Goal: Navigation & Orientation: Find specific page/section

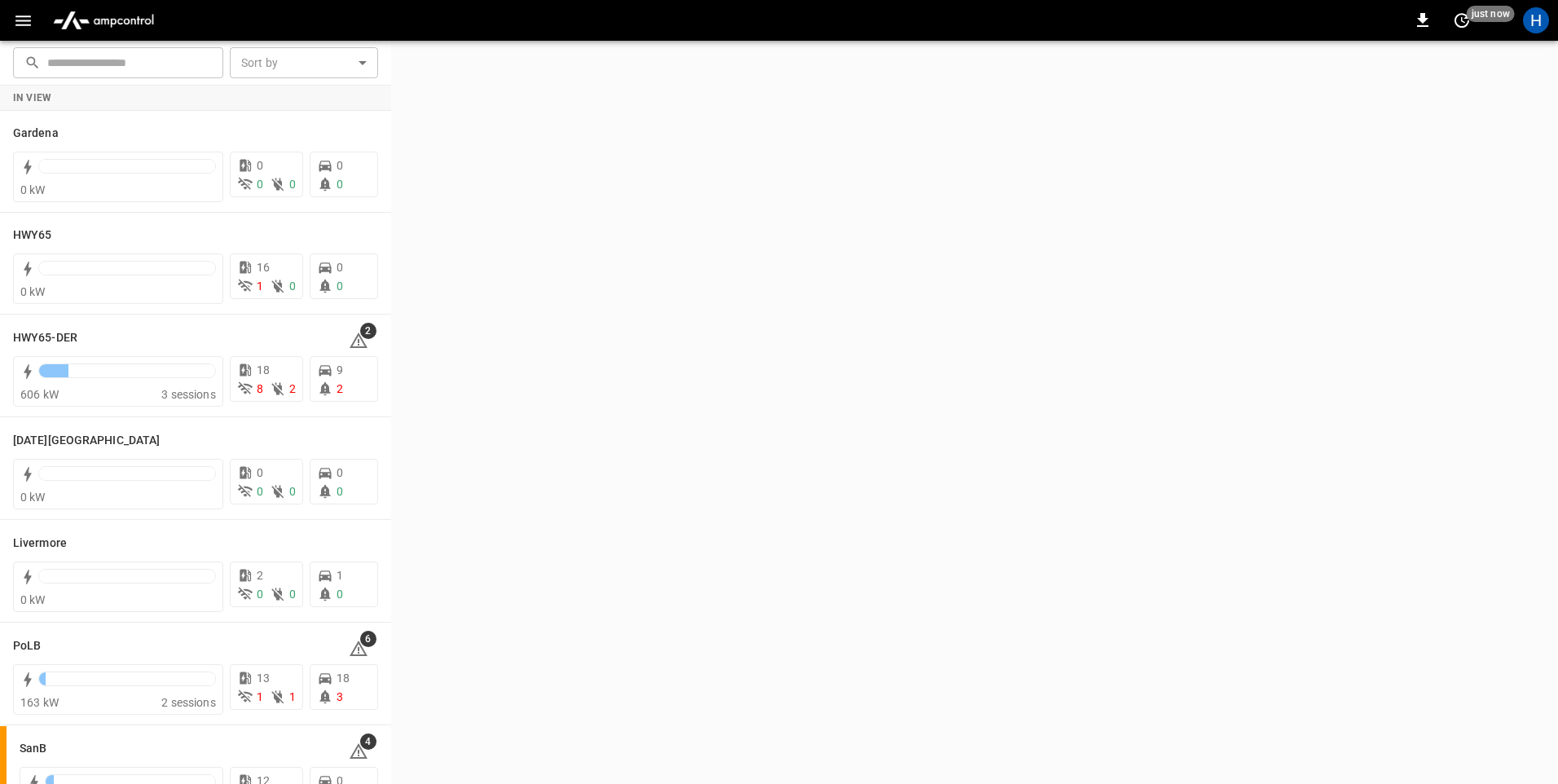
click at [16, 14] on icon "button" at bounding box center [24, 21] width 21 height 21
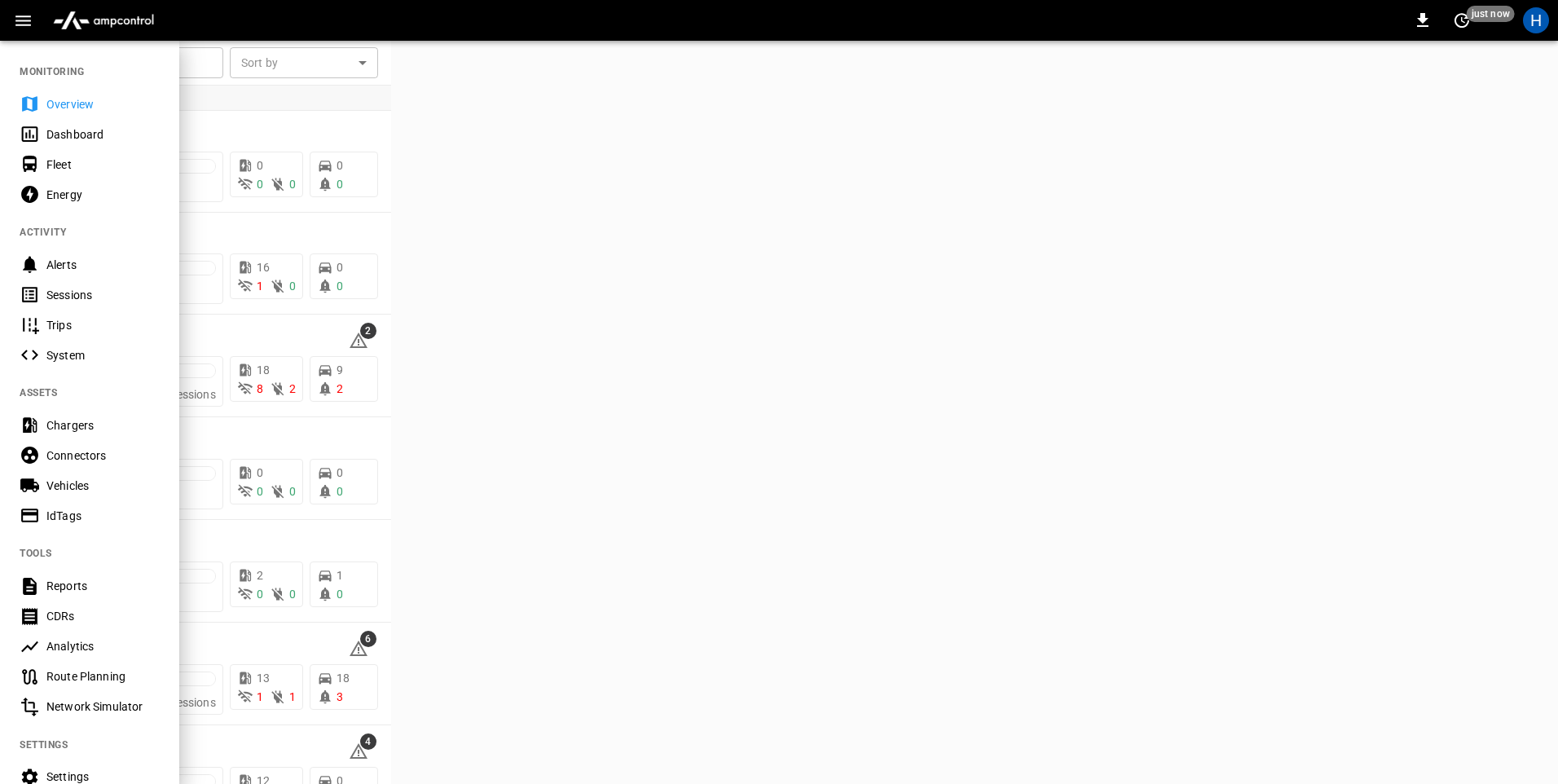
click at [89, 136] on div "Dashboard" at bounding box center [103, 134] width 113 height 16
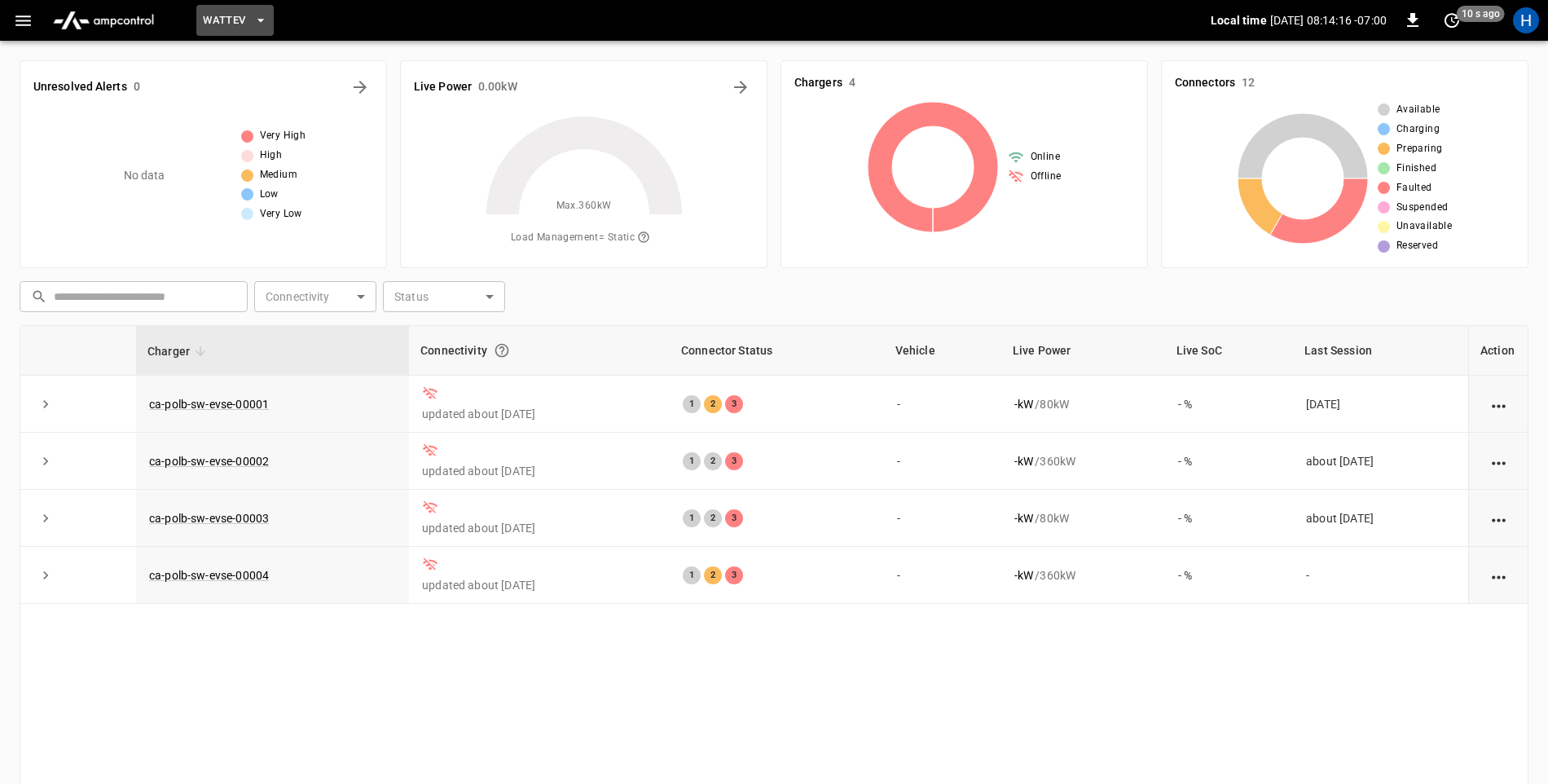
click at [228, 23] on span "WattEV" at bounding box center [224, 21] width 43 height 19
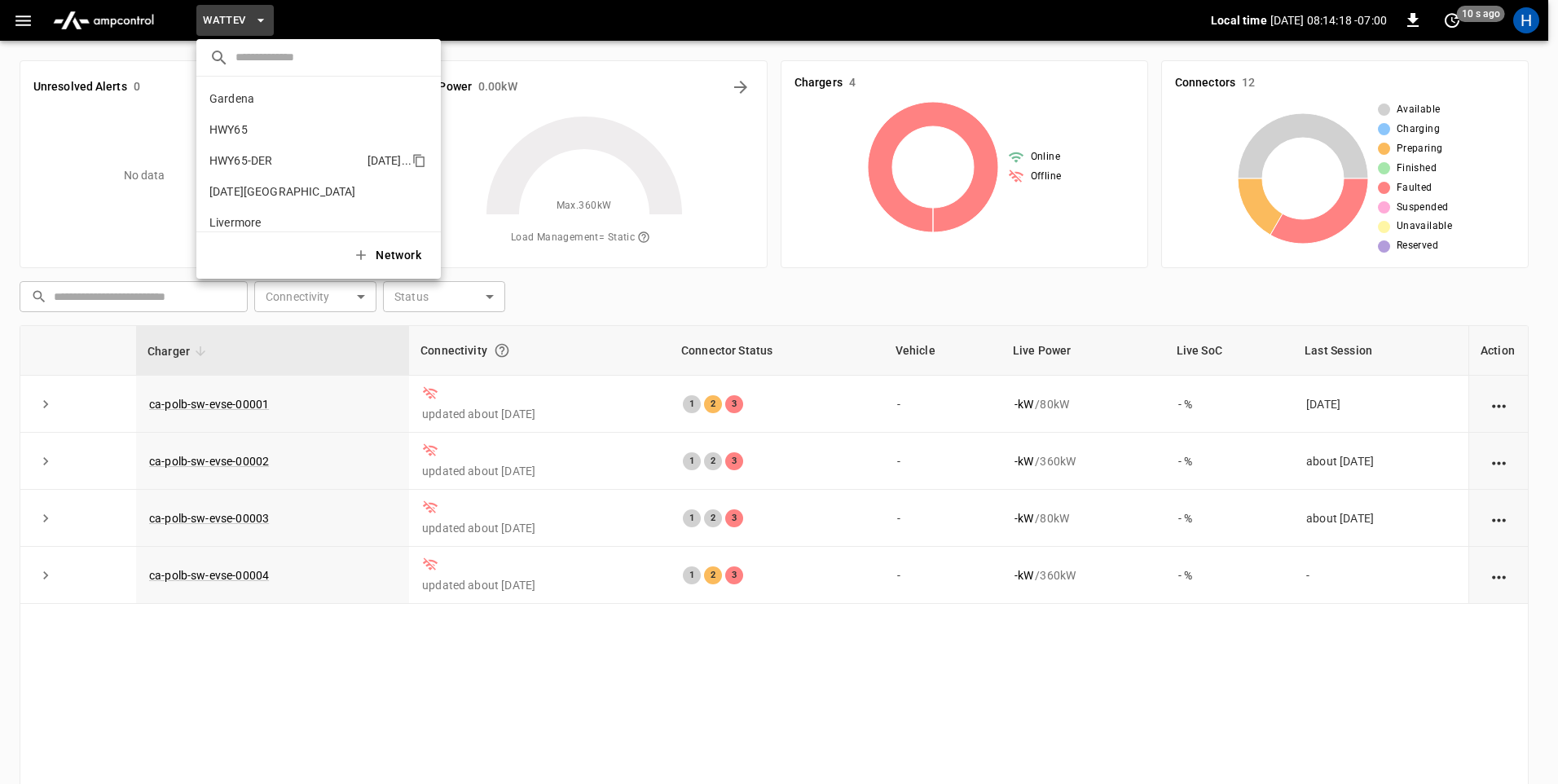
click at [293, 158] on li "HWY65-DER [DATE].." at bounding box center [318, 161] width 245 height 31
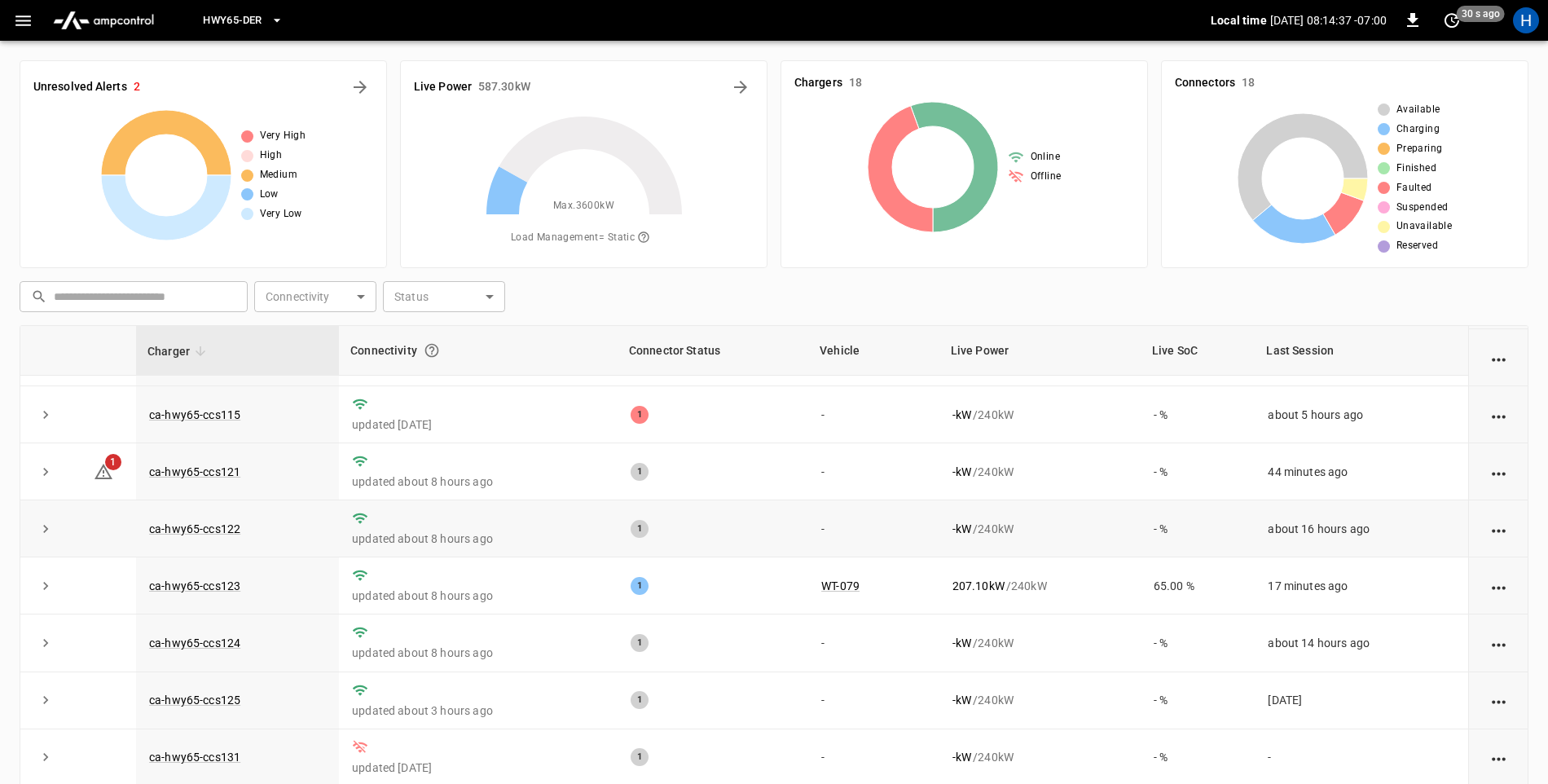
scroll to position [245, 0]
